Goal: Find specific page/section: Find specific page/section

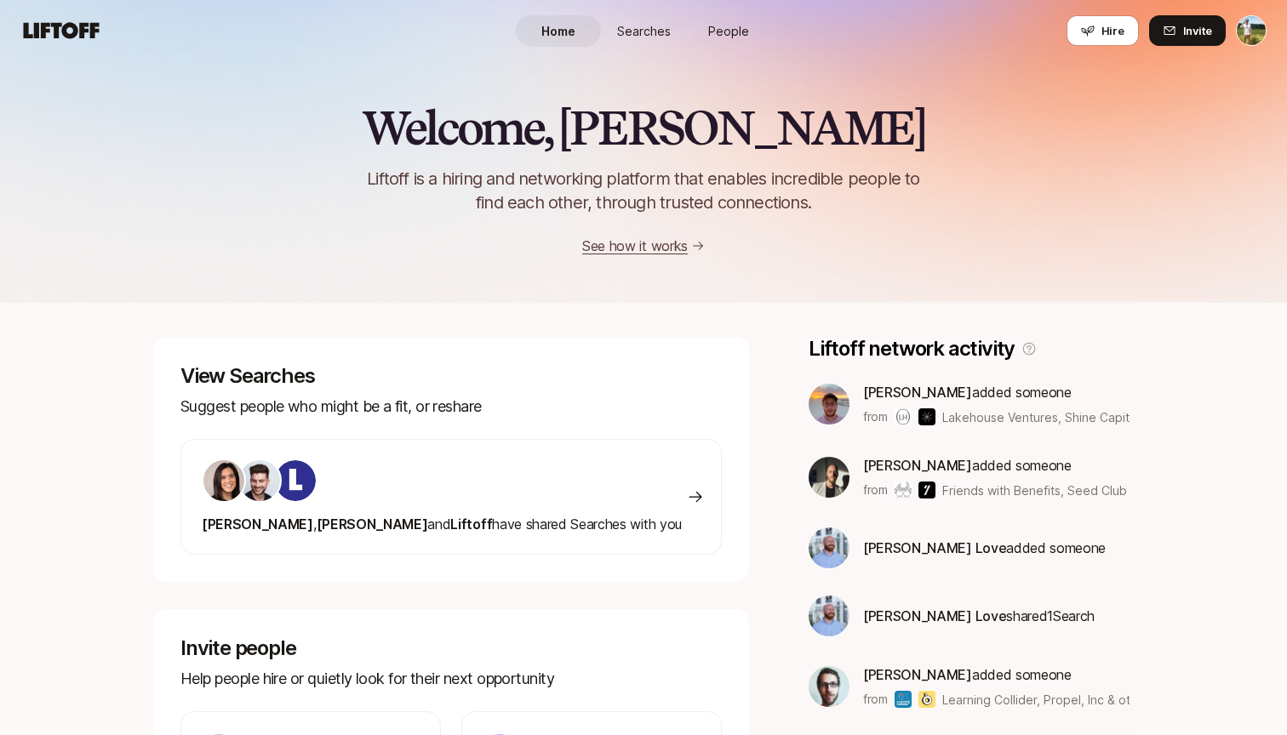
click at [642, 48] on div "Home Searches People Hire" at bounding box center [643, 30] width 255 height 61
click at [656, 31] on span "Searches" at bounding box center [644, 31] width 54 height 18
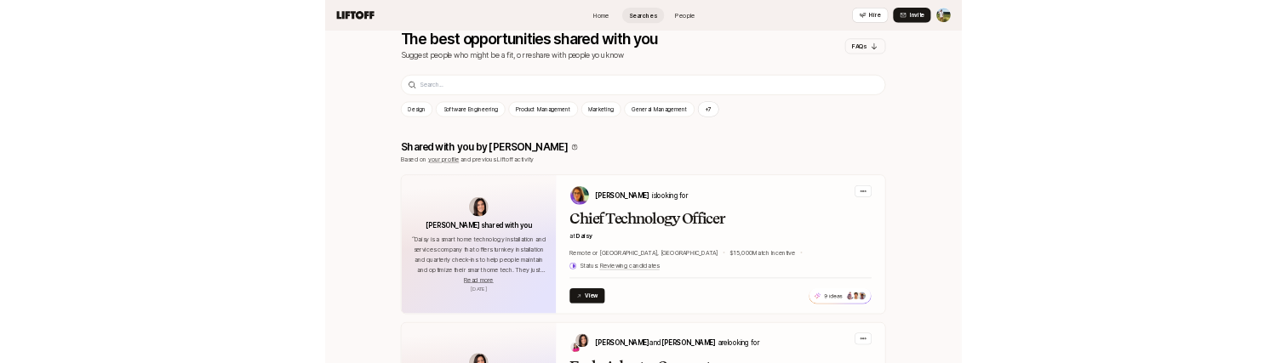
scroll to position [186, 0]
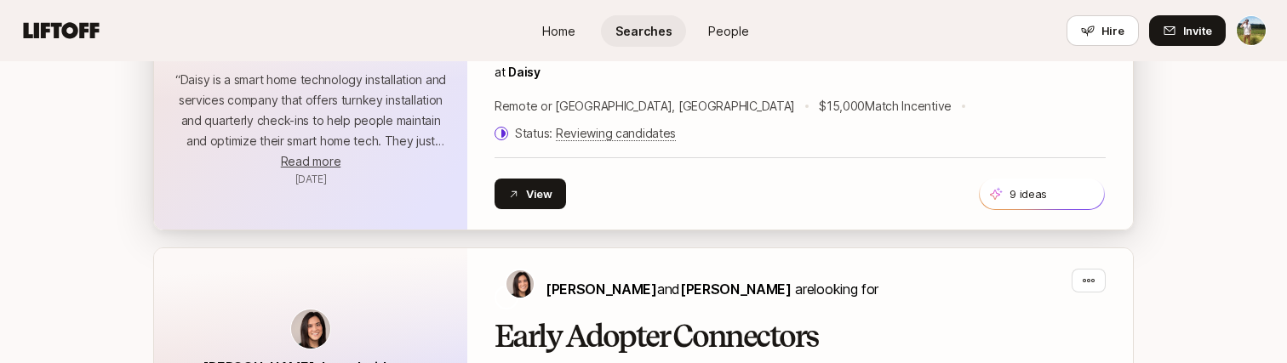
scroll to position [556, 0]
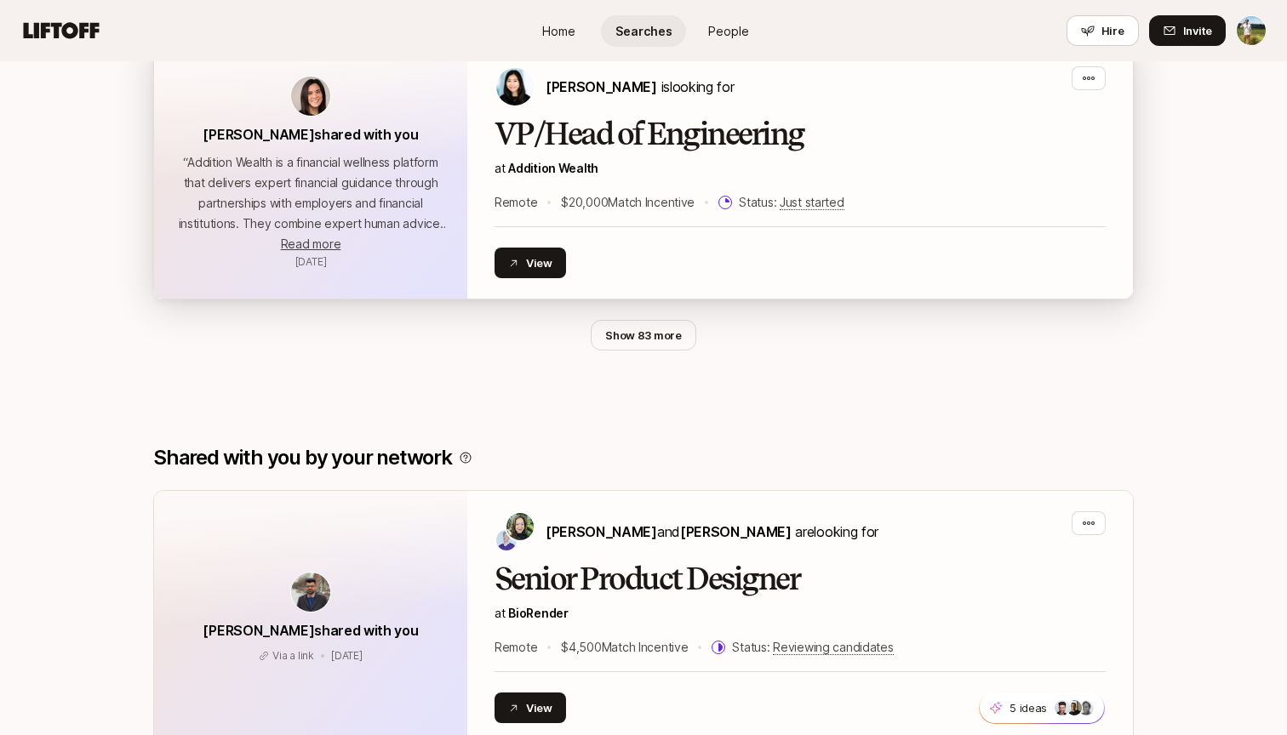
scroll to position [1183, 0]
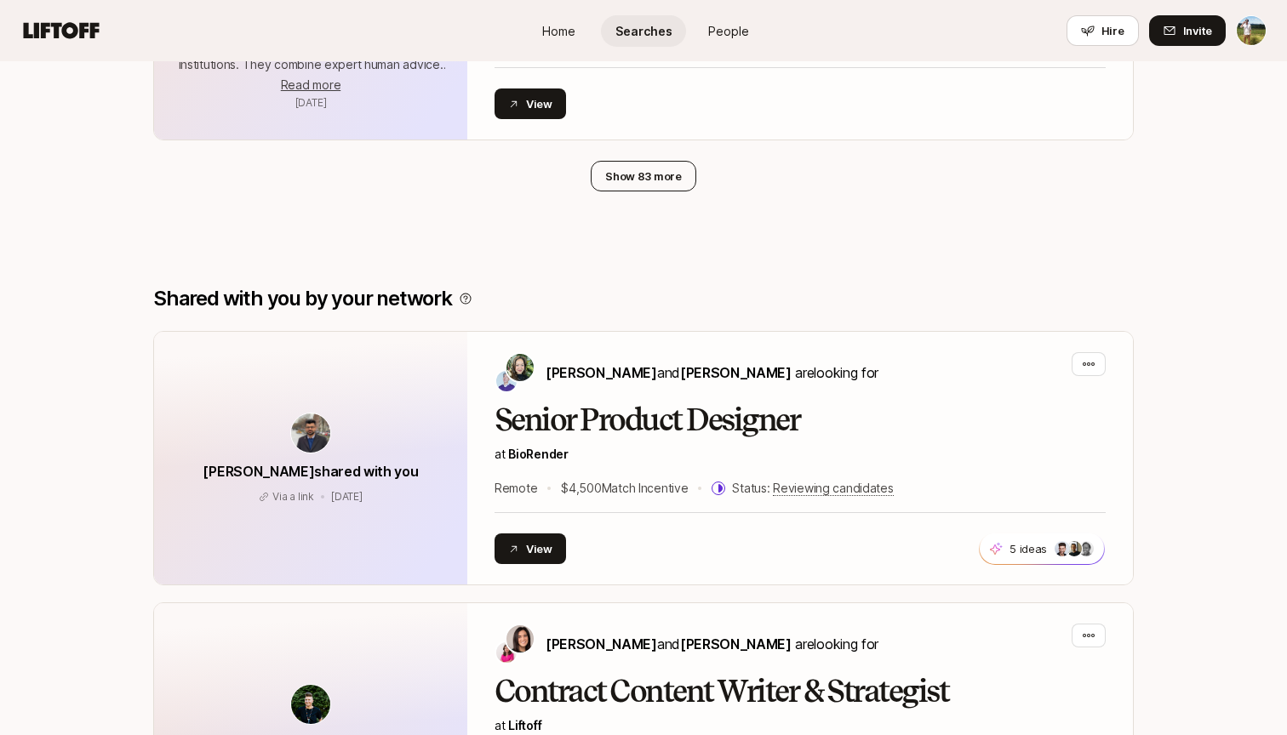
click at [666, 161] on button "Show 83 more" at bounding box center [644, 176] width 106 height 31
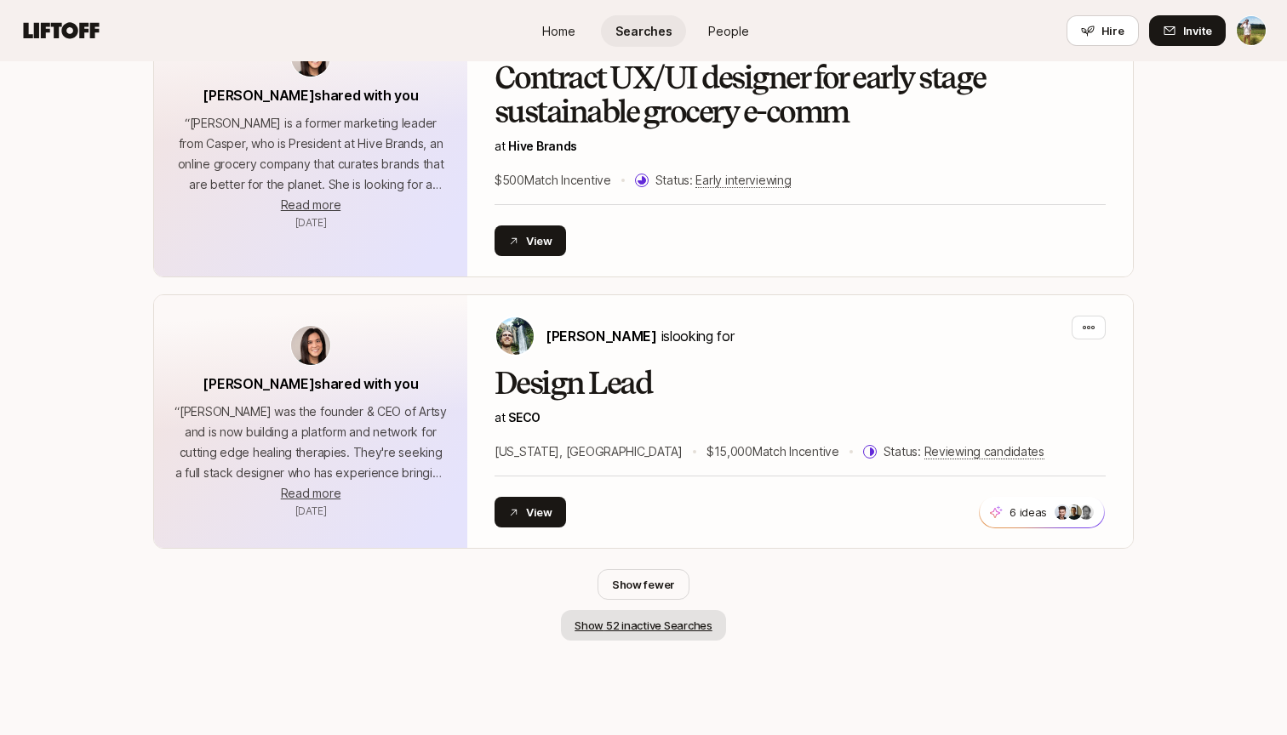
scroll to position [9462, 0]
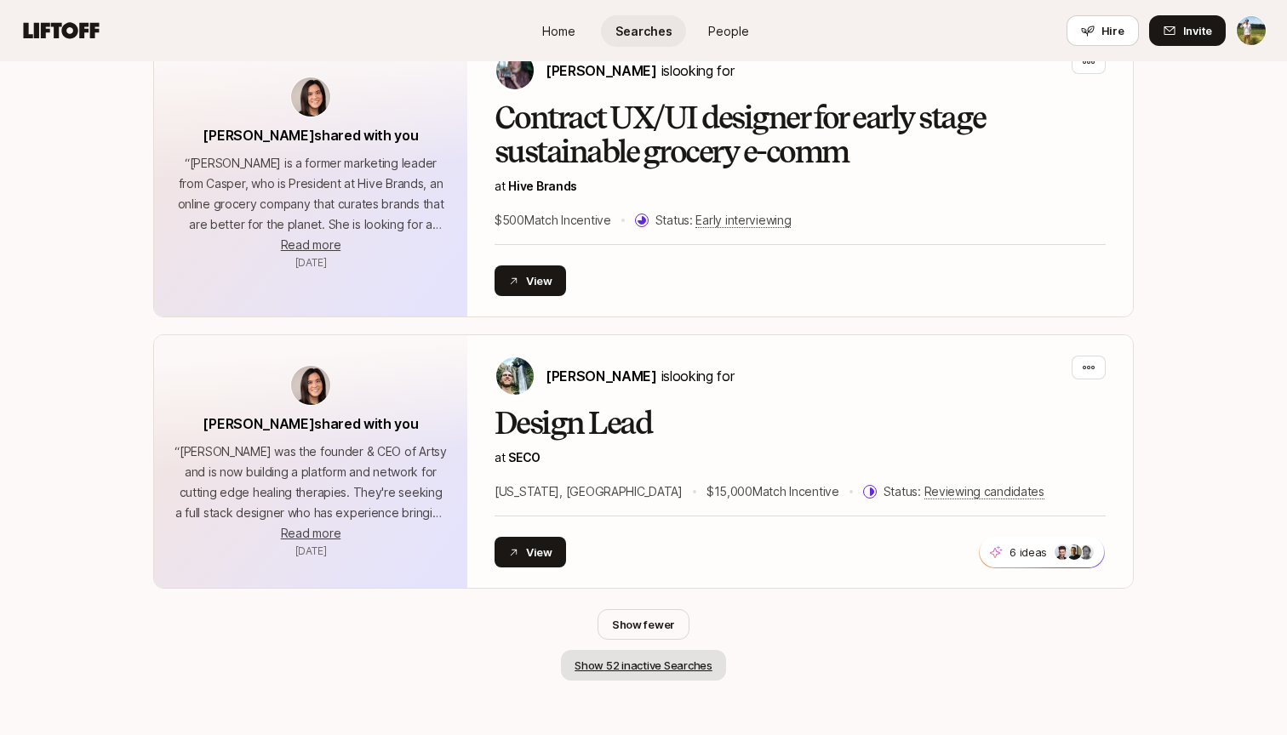
click at [654, 362] on button "Show 52 inactive Searches" at bounding box center [643, 665] width 165 height 31
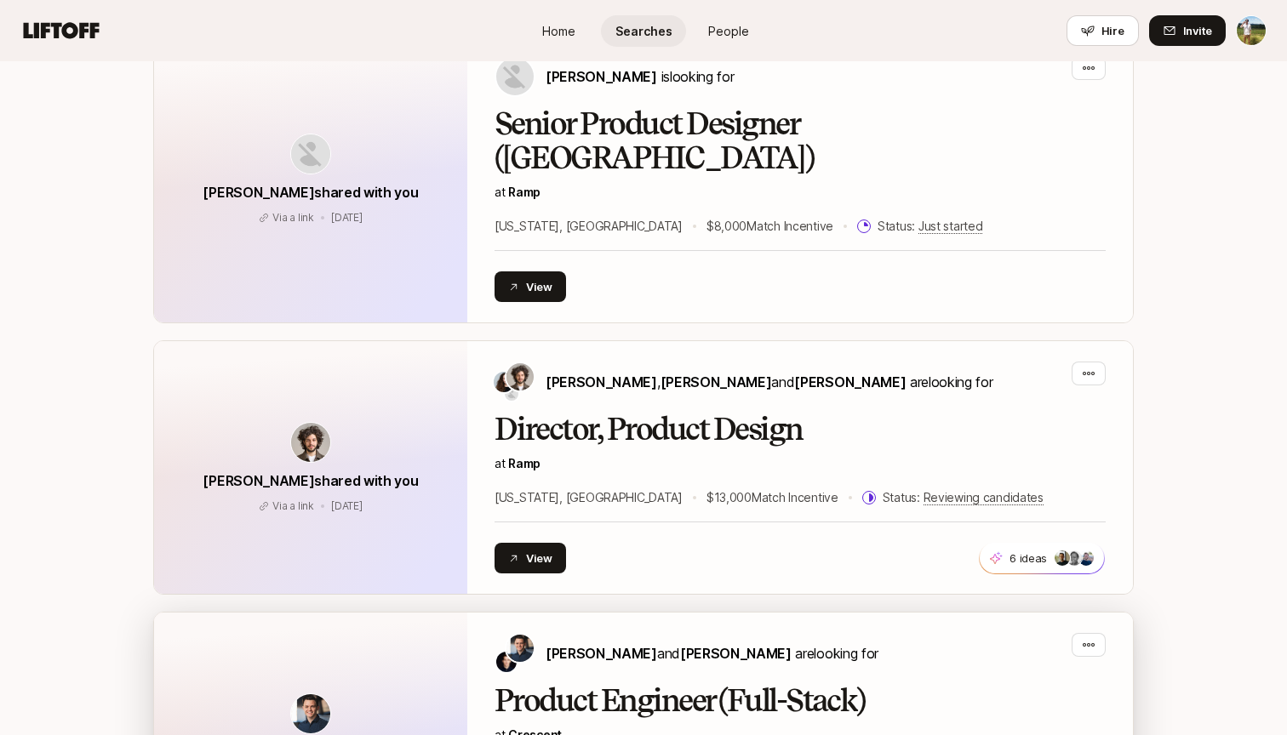
scroll to position [26569, 0]
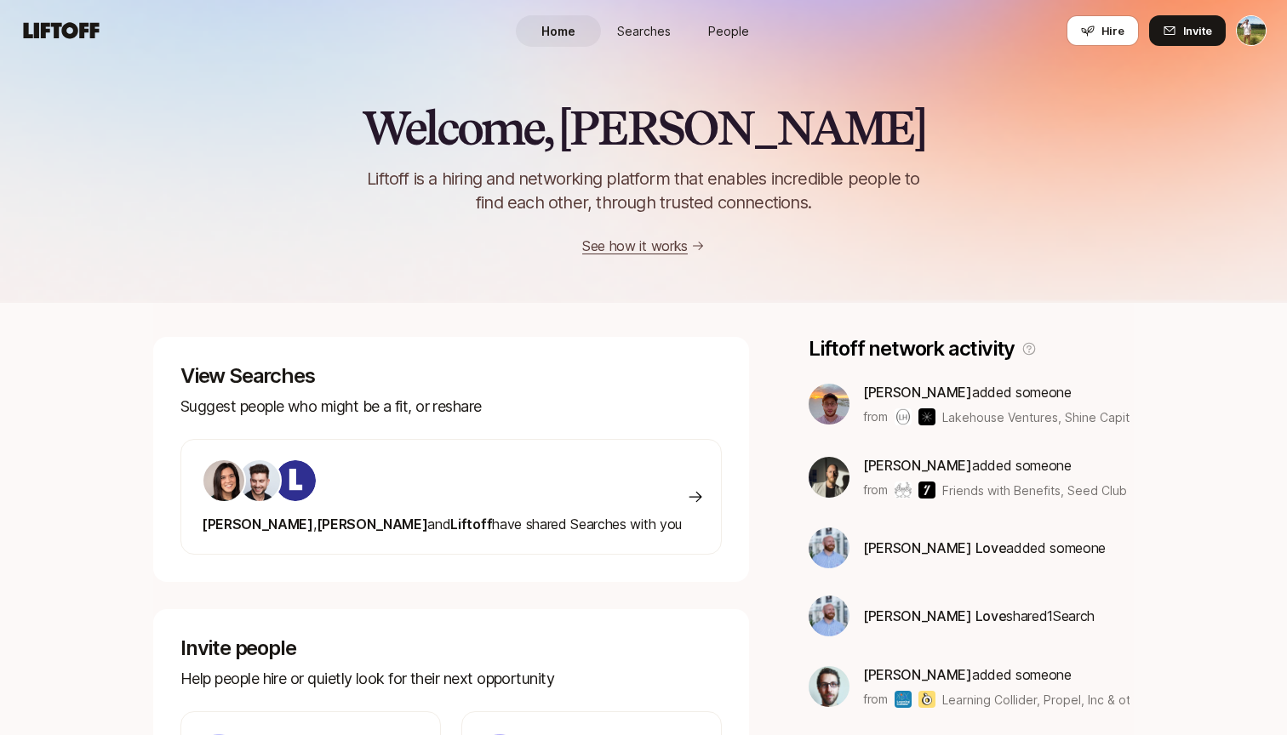
click at [643, 51] on div "Home Searches People Hire" at bounding box center [643, 30] width 255 height 61
click at [648, 31] on span "Searches" at bounding box center [644, 31] width 54 height 18
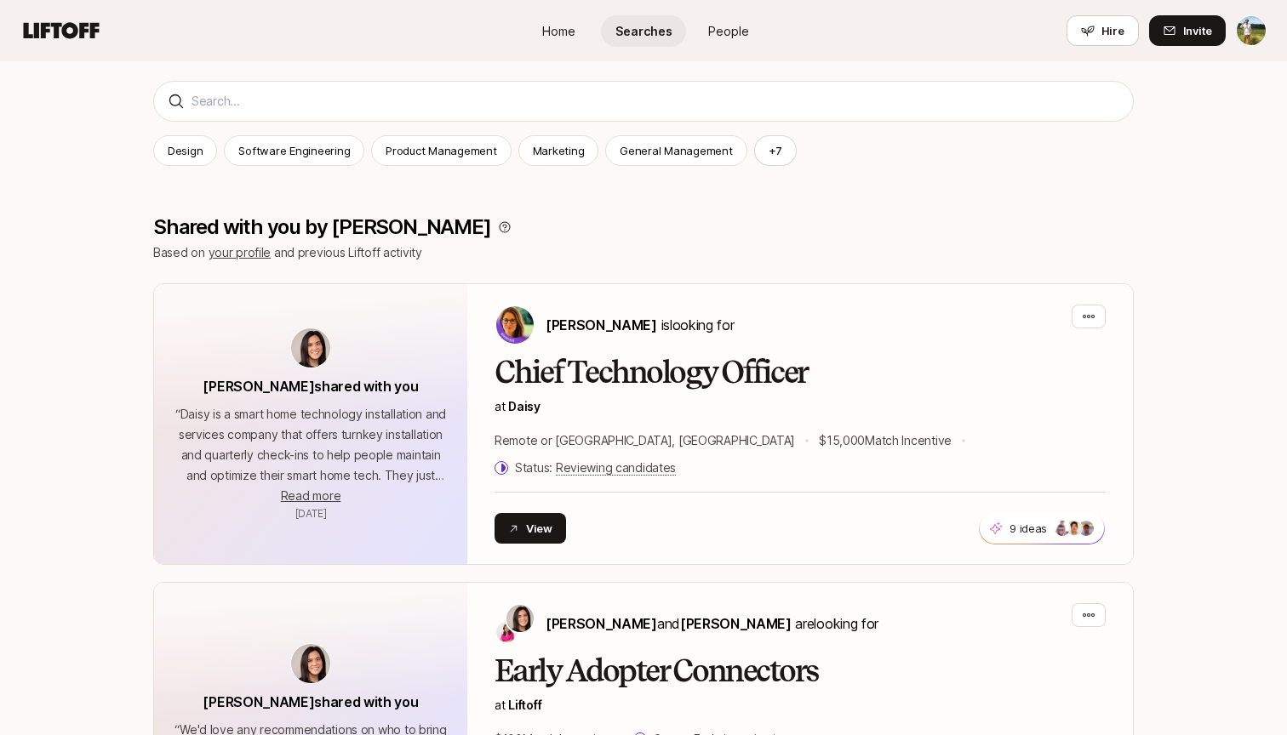
scroll to position [212, 0]
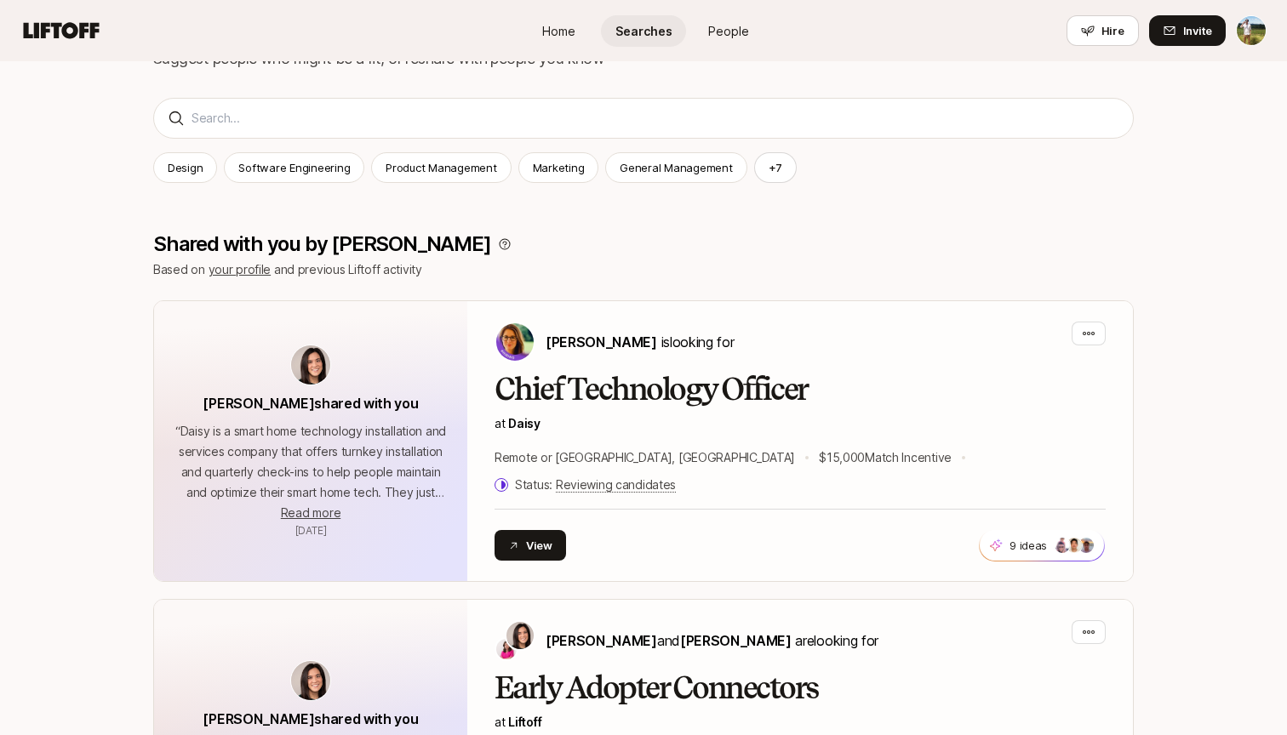
scroll to position [425, 0]
